Goal: Find specific page/section: Find specific page/section

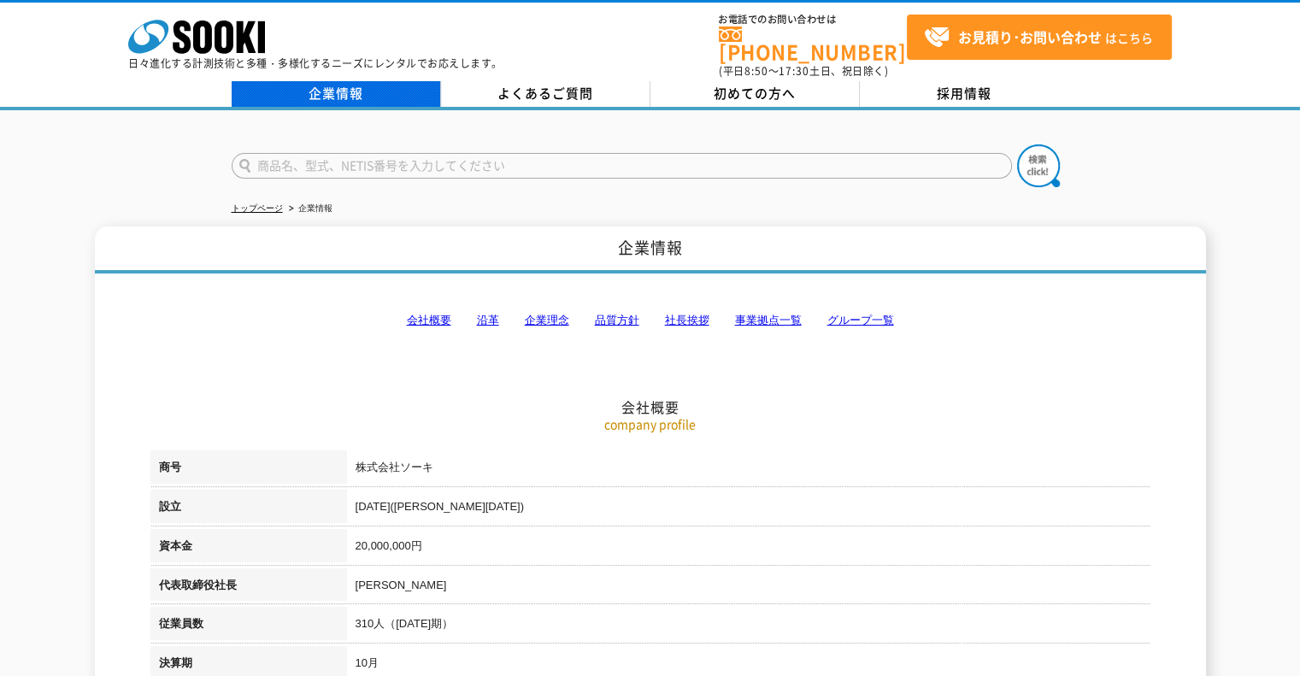
click at [368, 87] on link "企業情報" at bounding box center [336, 94] width 209 height 26
click at [972, 68] on div "株式会社 ソーキ spMenu 日々進化する計測技術と多種・多様化するニーズにレンタルでお応えします。 お電話でのお問い合わせは [PHONE_NUMBER]…" at bounding box center [650, 55] width 1300 height 110
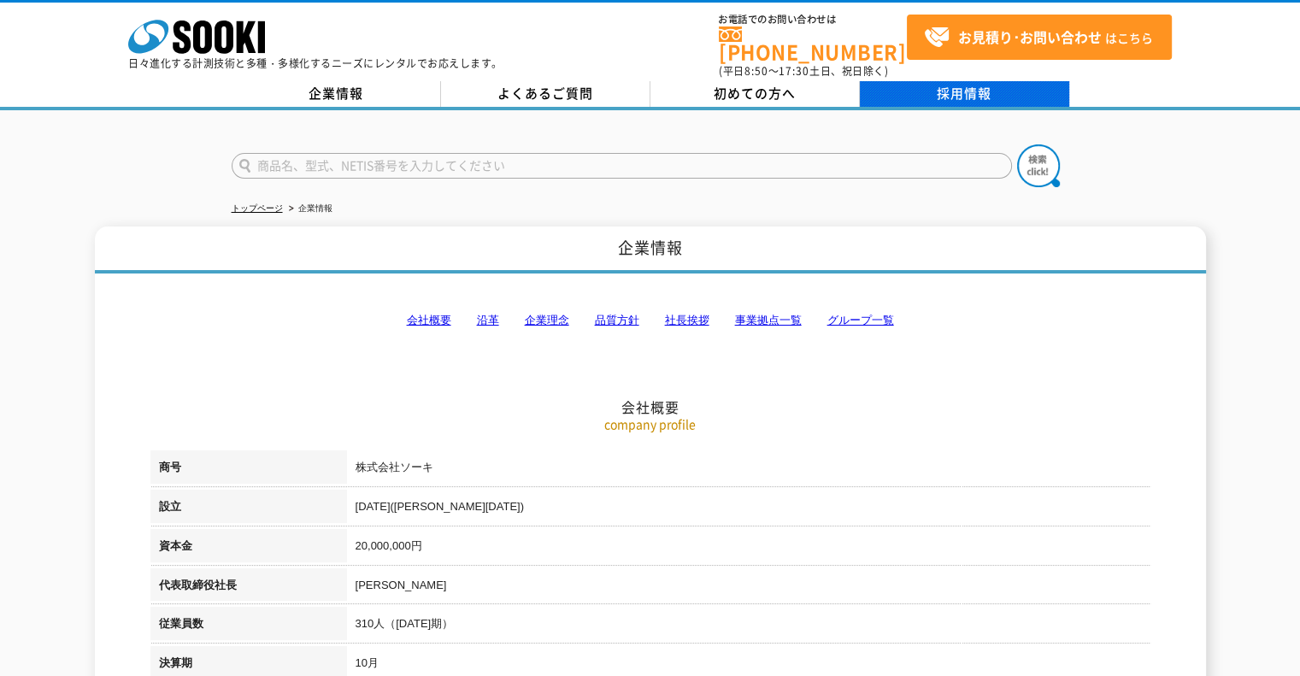
click at [972, 81] on link "採用情報" at bounding box center [964, 94] width 209 height 26
